Goal: Transaction & Acquisition: Purchase product/service

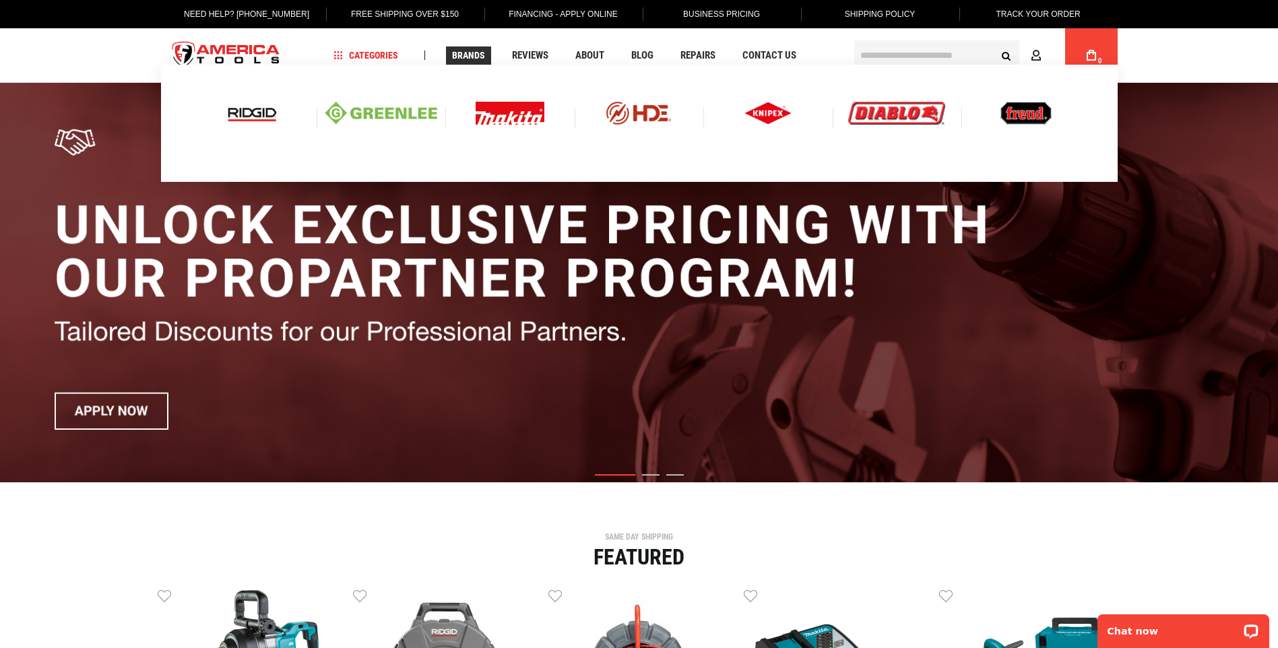
click at [465, 53] on span "Brands" at bounding box center [468, 55] width 33 height 9
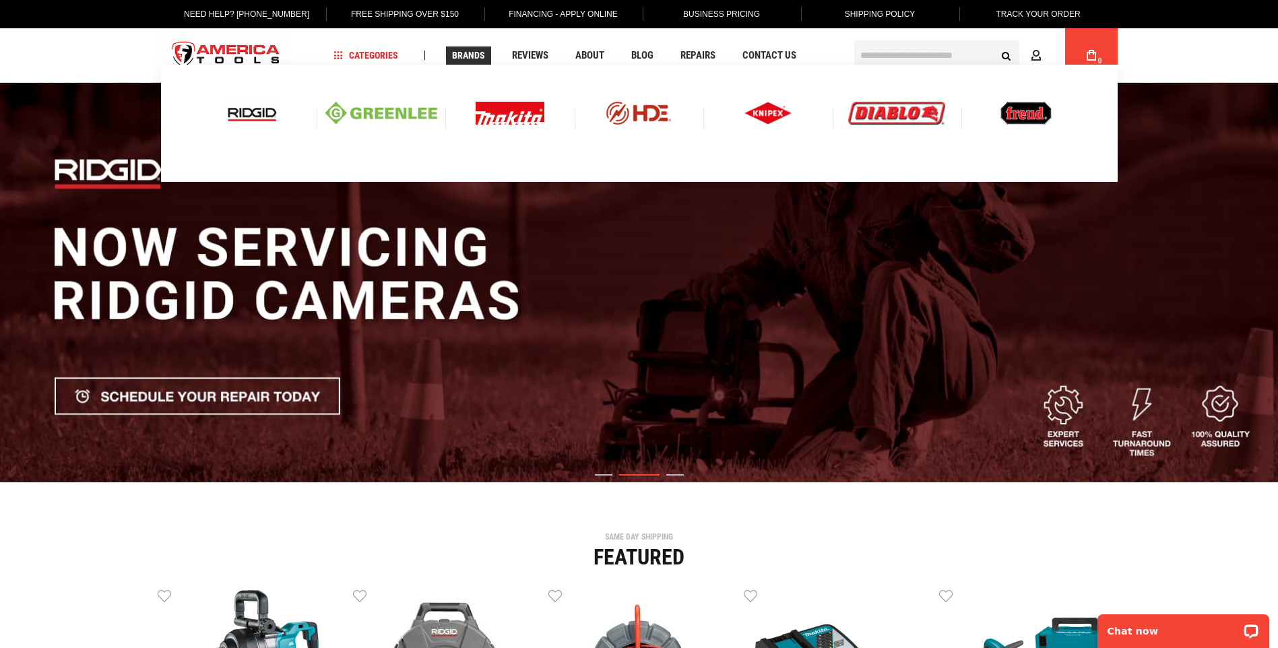
click at [259, 114] on img at bounding box center [252, 113] width 56 height 23
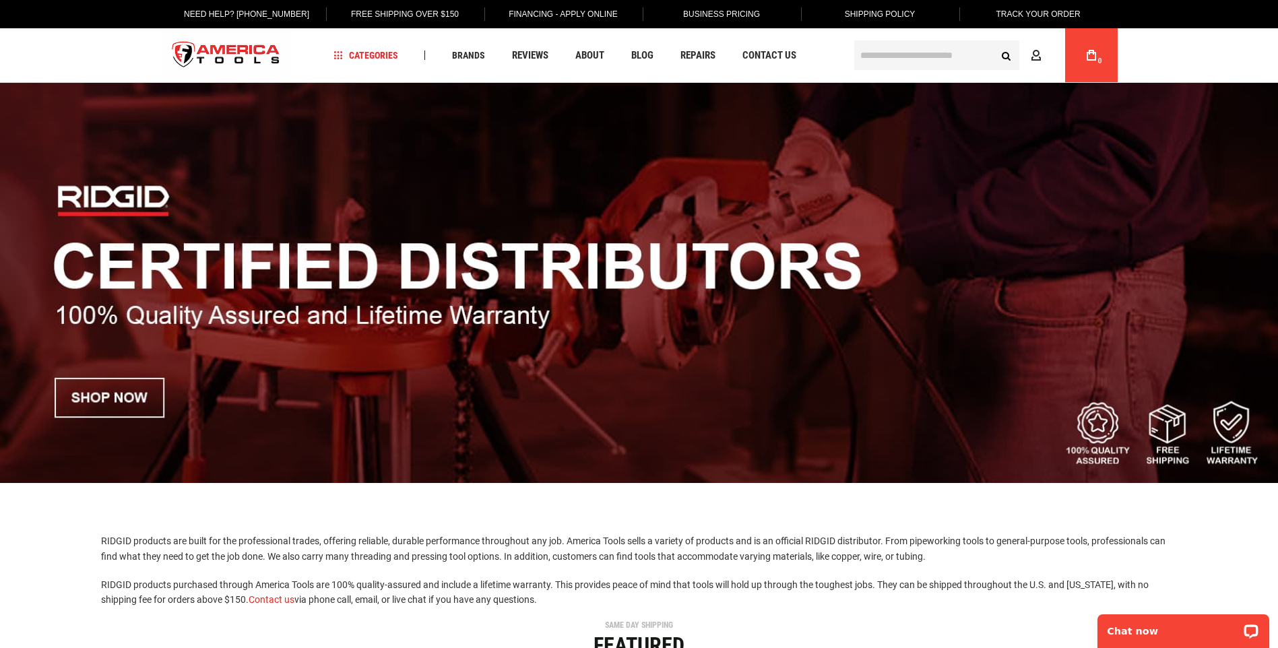
click at [113, 407] on img at bounding box center [639, 283] width 1278 height 400
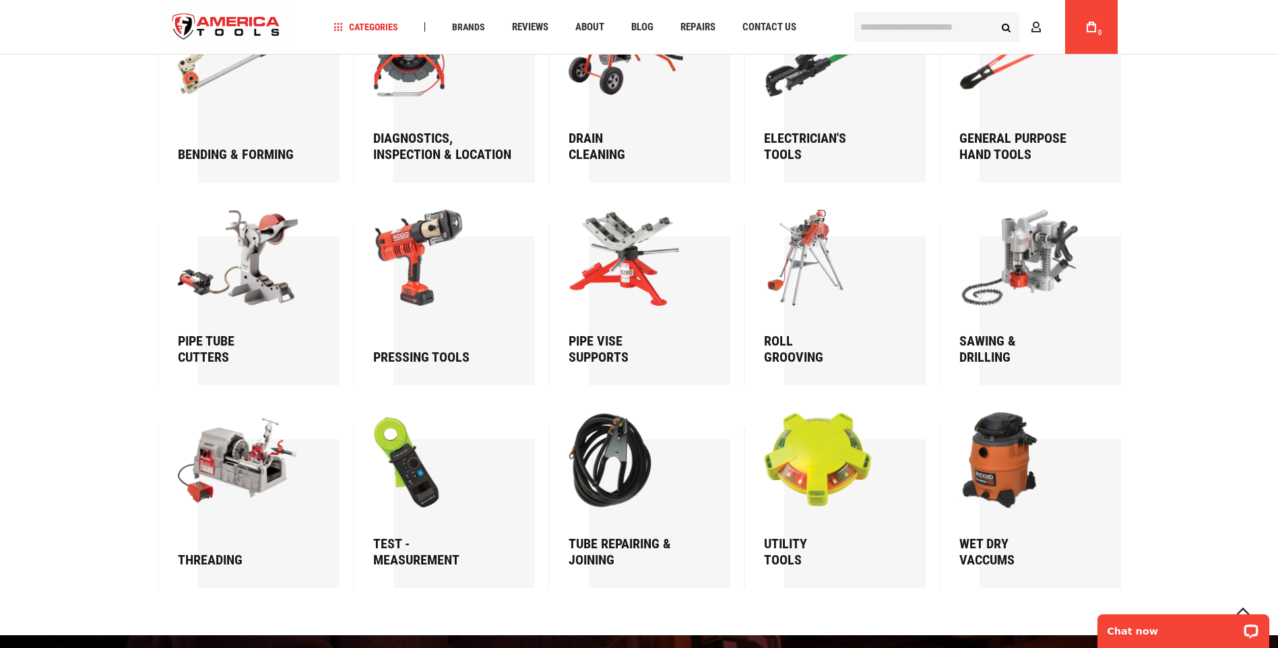
scroll to position [1953, 0]
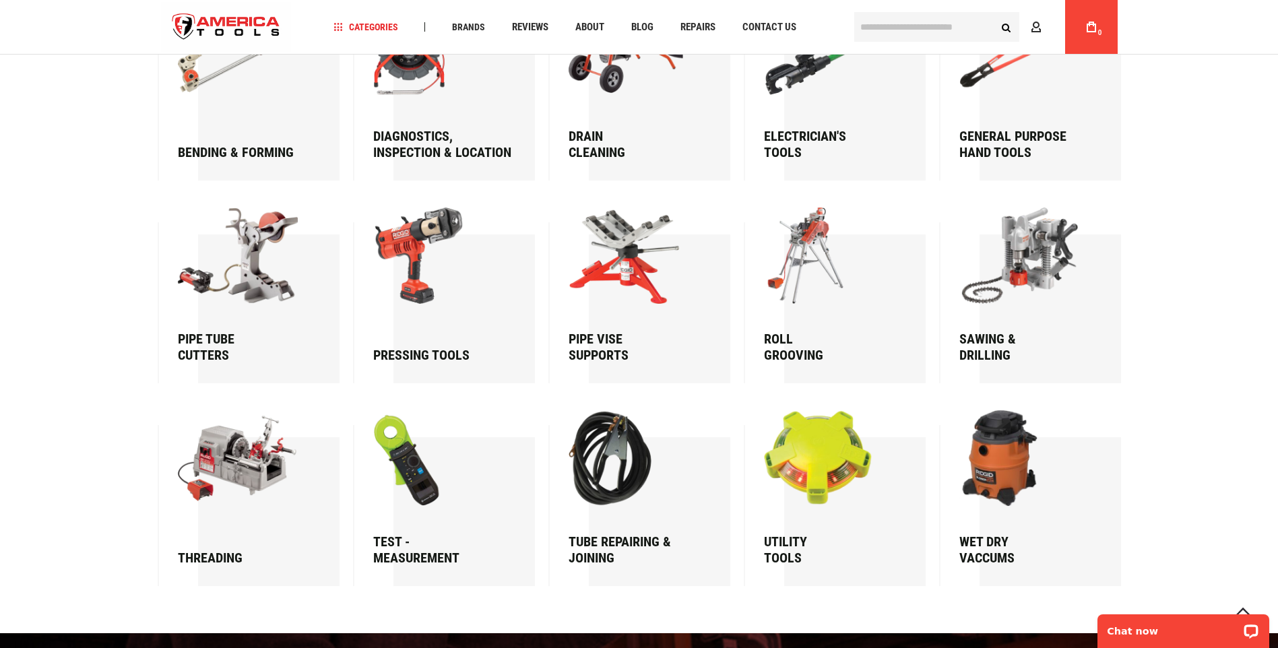
drag, startPoint x: 251, startPoint y: 453, endPoint x: 255, endPoint y: 446, distance: 7.9
click at [251, 452] on img at bounding box center [242, 458] width 129 height 96
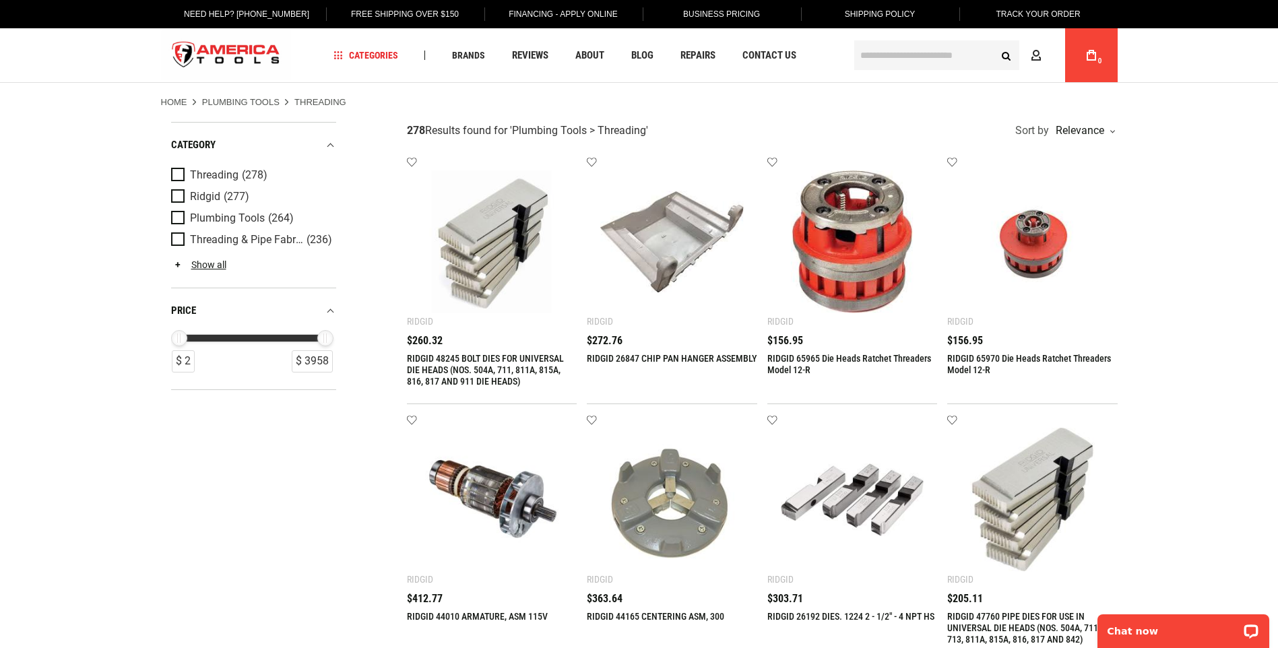
click at [471, 273] on img at bounding box center [491, 241] width 143 height 143
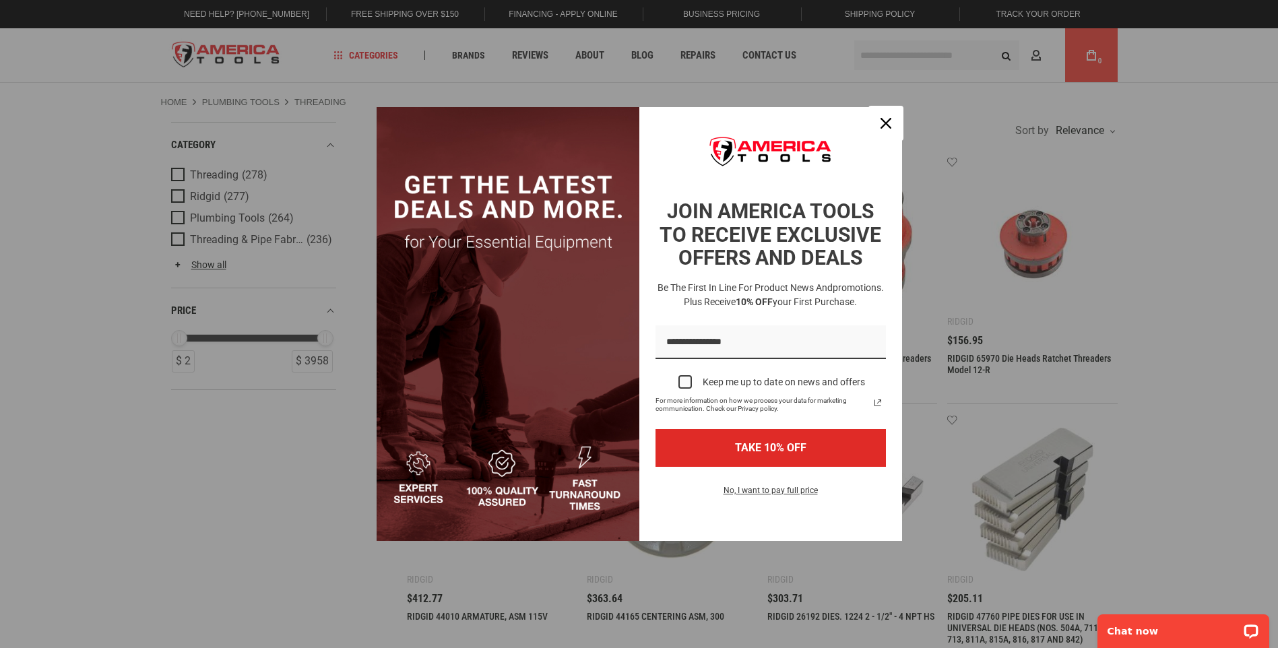
click at [888, 115] on div "Close" at bounding box center [886, 123] width 22 height 22
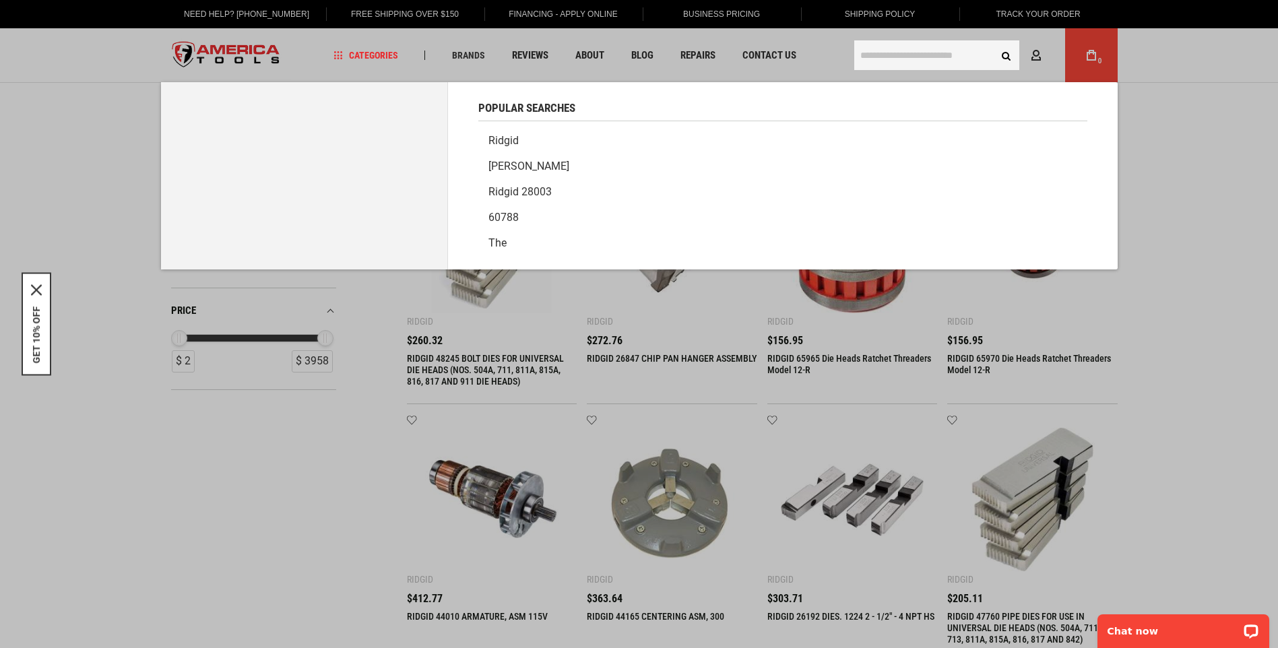
click at [878, 57] on input "text" at bounding box center [936, 55] width 165 height 30
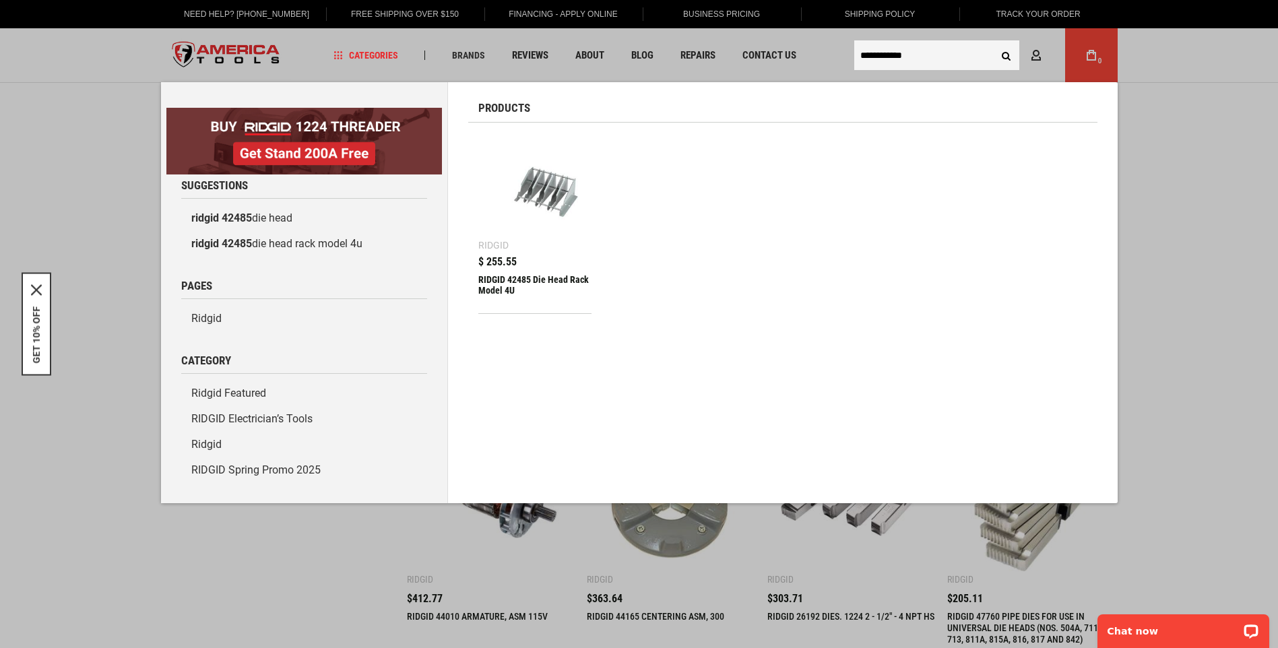
drag, startPoint x: 893, startPoint y: 55, endPoint x: 960, endPoint y: 59, distance: 66.8
click at [941, 57] on input "**********" at bounding box center [936, 55] width 165 height 30
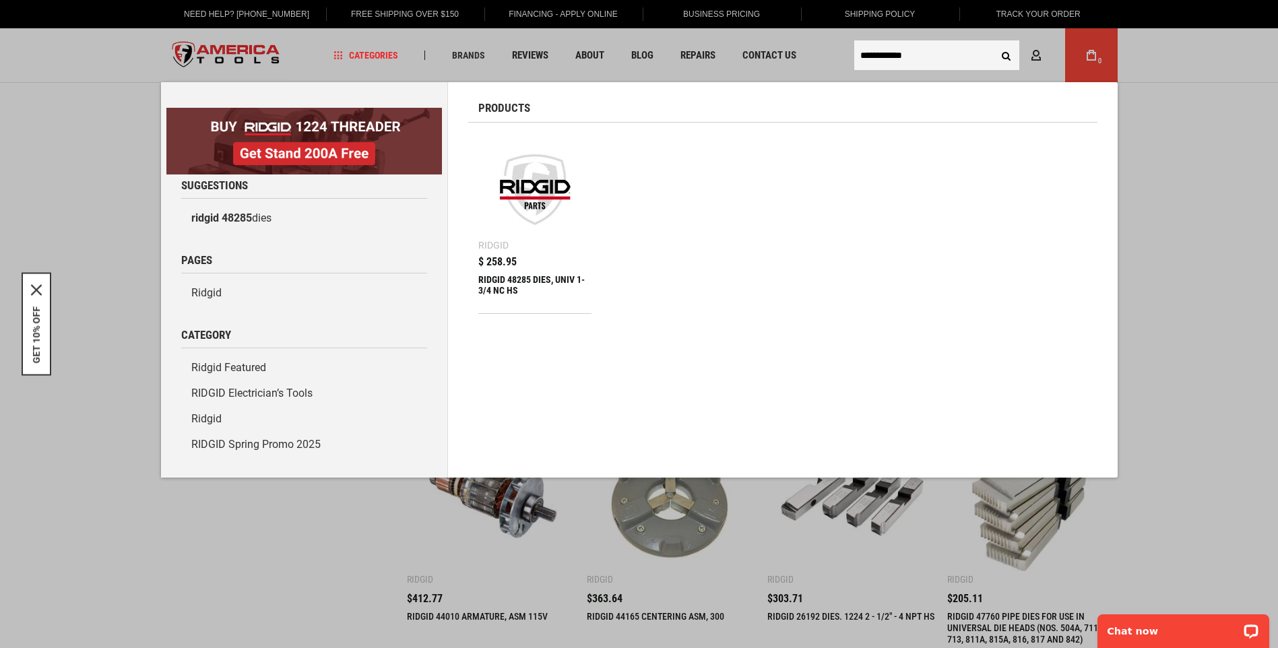
type input "**********"
click at [506, 255] on link "Ridgid $ 258.95 RIDGID 48285 DIES, UNIV 1-3/4 NC HS" at bounding box center [535, 223] width 114 height 181
click at [535, 197] on img at bounding box center [535, 189] width 100 height 100
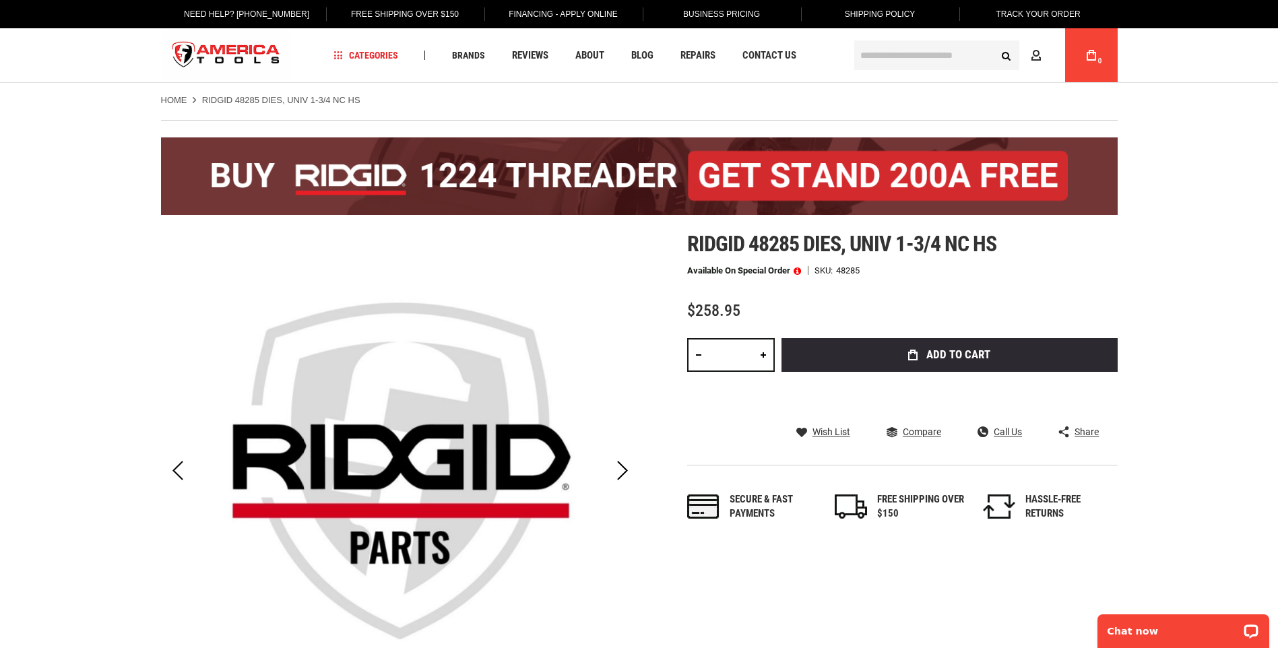
scroll to position [67, 0]
